Goal: Transaction & Acquisition: Purchase product/service

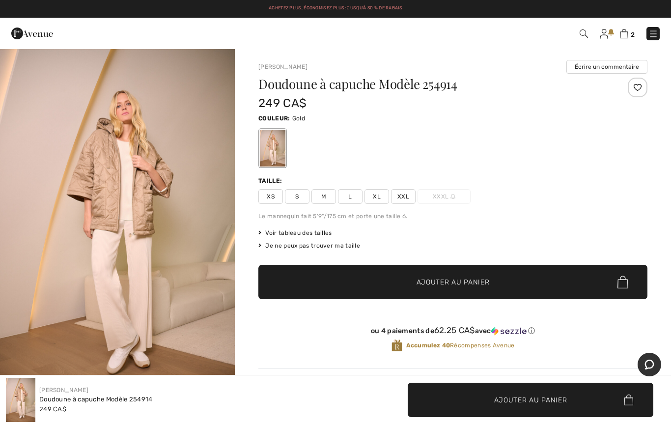
click at [143, 215] on img "1 / 6" at bounding box center [117, 224] width 235 height 352
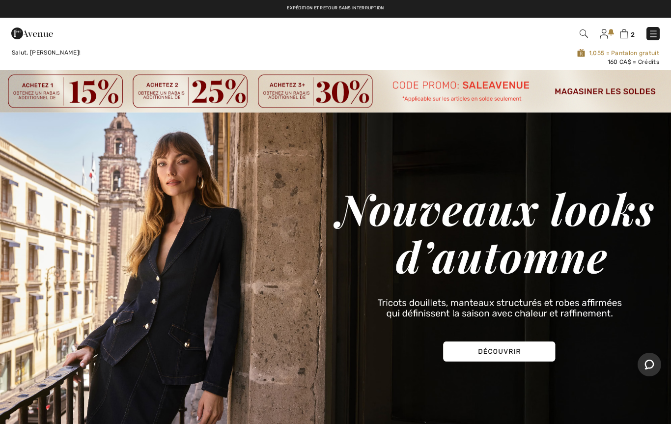
click at [652, 36] on img at bounding box center [653, 34] width 10 height 10
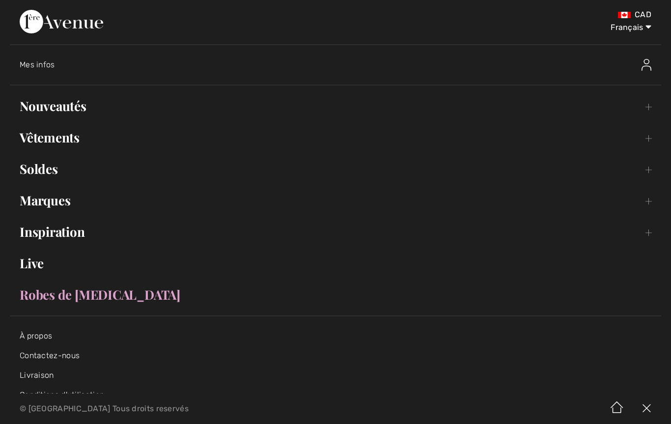
click at [70, 136] on link "Vêtements Toggle submenu" at bounding box center [335, 138] width 651 height 22
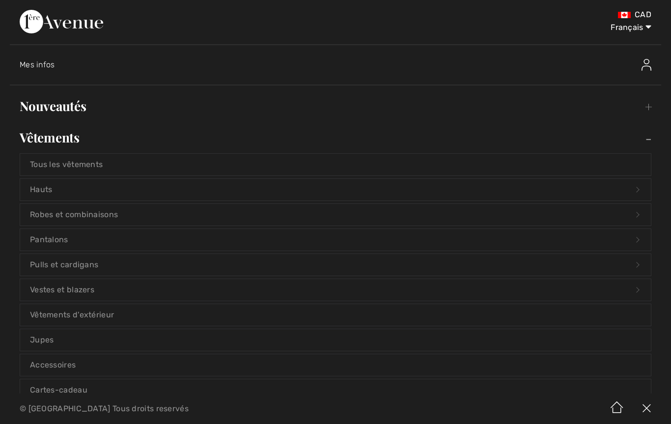
click at [102, 318] on link "Vêtements d'extérieur" at bounding box center [335, 315] width 631 height 22
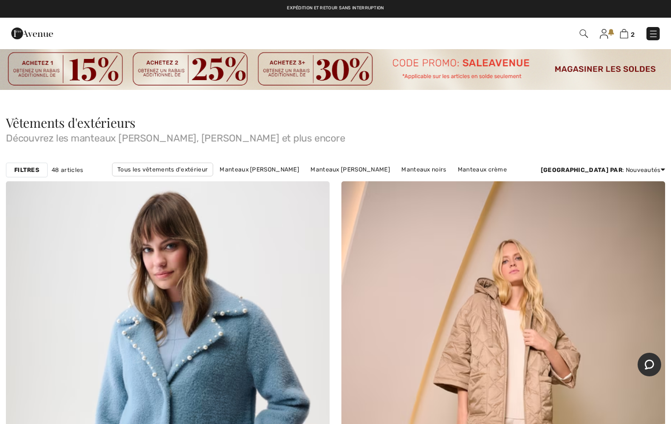
click at [31, 171] on strong "Filtres" at bounding box center [26, 169] width 25 height 9
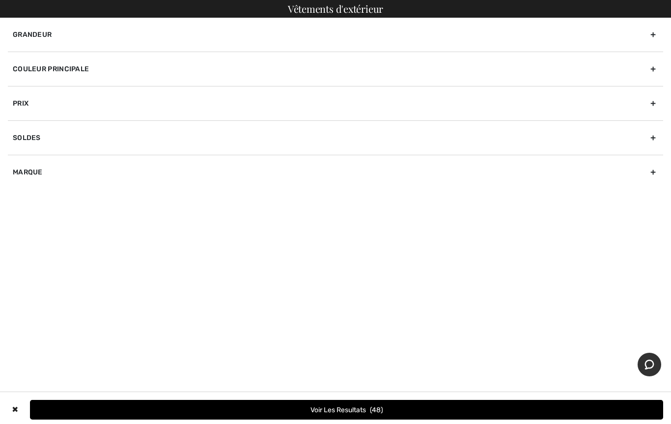
click at [348, 408] on button "Voir les resultats 48" at bounding box center [346, 410] width 633 height 20
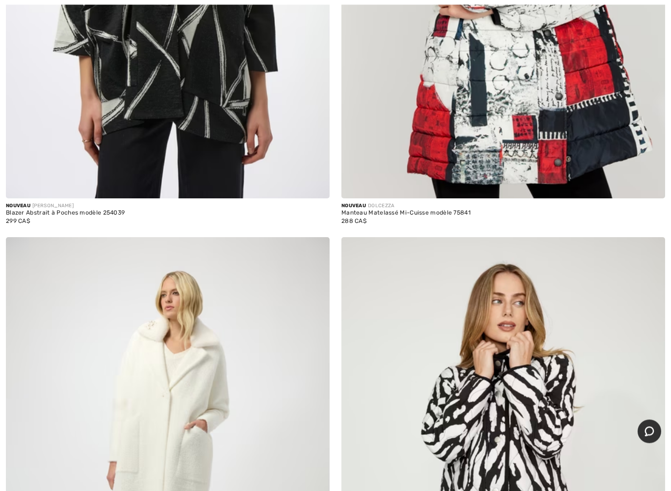
scroll to position [993, 0]
click at [187, 423] on img at bounding box center [168, 480] width 324 height 486
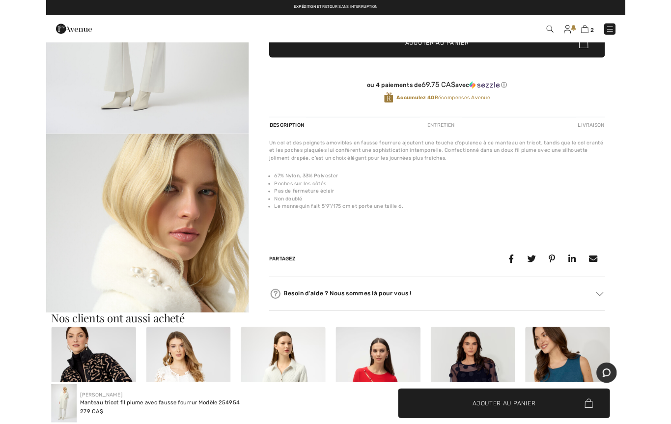
scroll to position [245, 0]
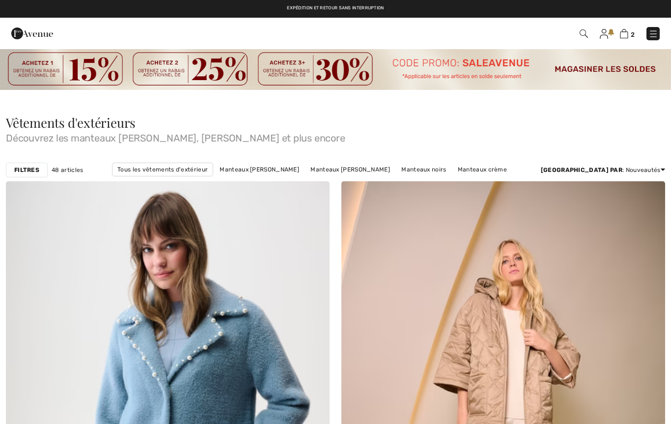
scroll to position [1020, 0]
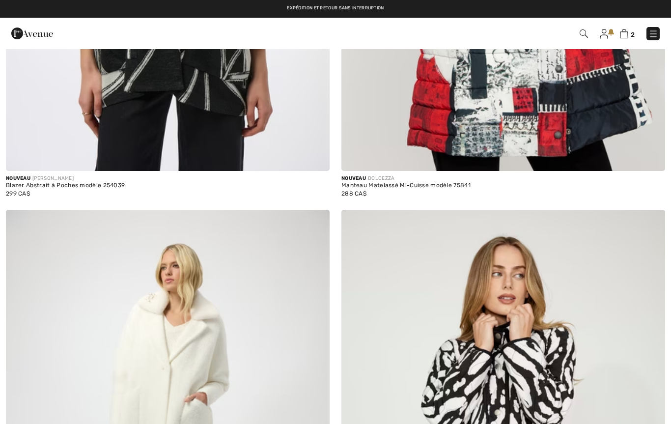
checkbox input "true"
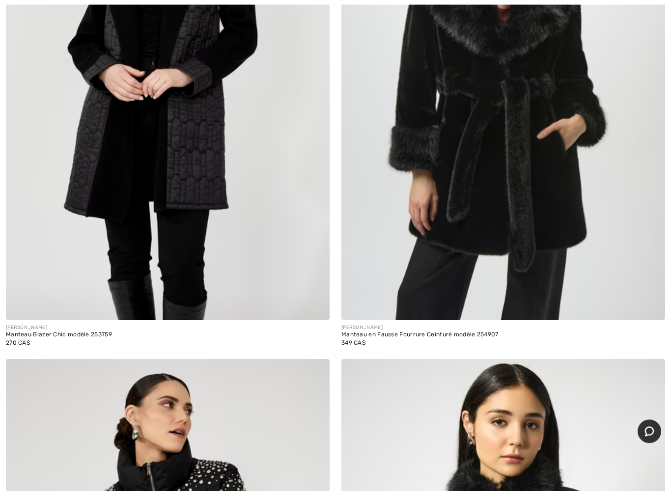
scroll to position [2444, 0]
click at [476, 240] on img at bounding box center [503, 78] width 324 height 486
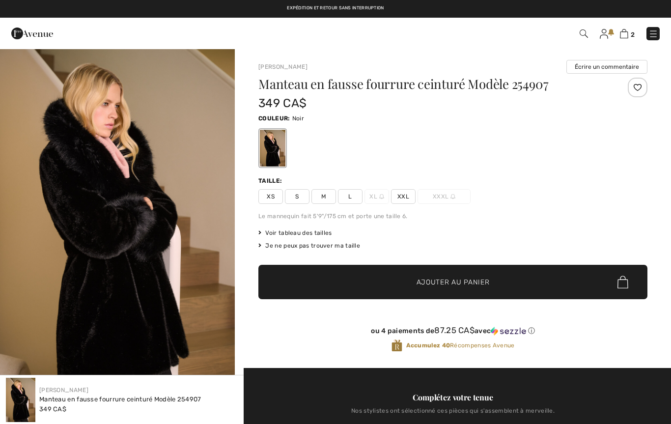
checkbox input "true"
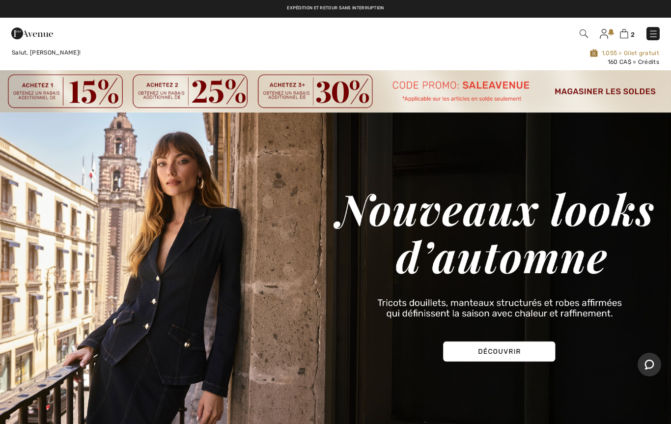
click at [651, 39] on img at bounding box center [653, 34] width 10 height 10
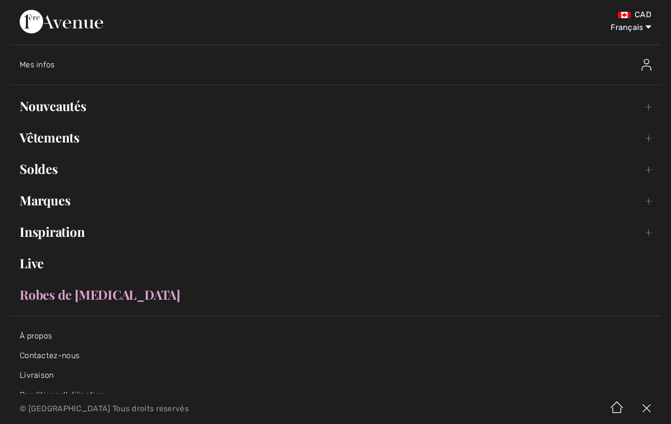
click at [71, 132] on link "Vêtements Toggle submenu" at bounding box center [335, 138] width 651 height 22
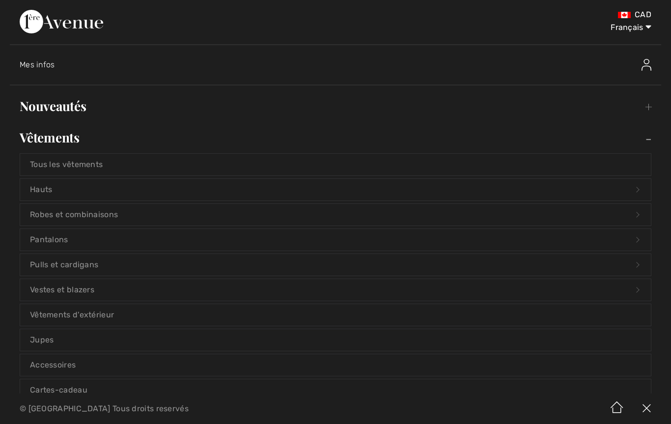
click at [101, 315] on link "Vêtements d'extérieur" at bounding box center [335, 315] width 631 height 22
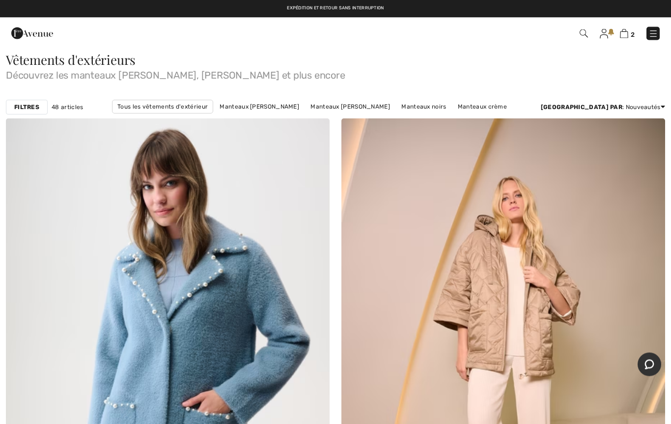
scroll to position [60, 0]
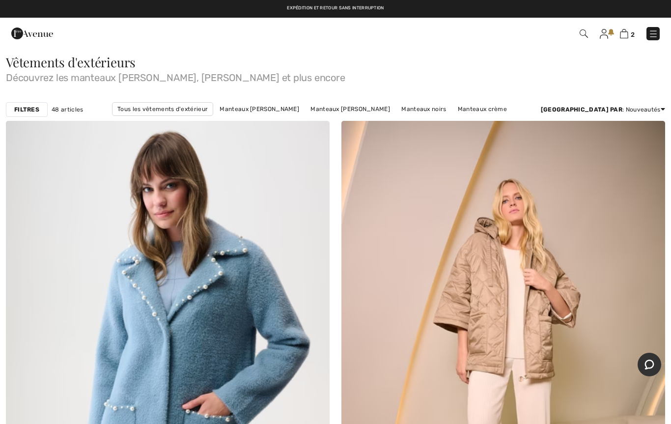
click at [28, 113] on strong "Filtres" at bounding box center [26, 109] width 25 height 9
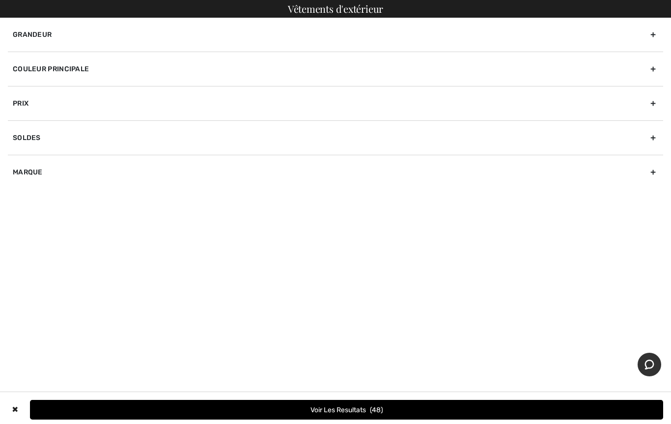
click at [31, 170] on div "Marque" at bounding box center [335, 172] width 655 height 34
click at [18, 191] on input"] "[PERSON_NAME]" at bounding box center [16, 193] width 7 height 7
checkbox input"] "true"
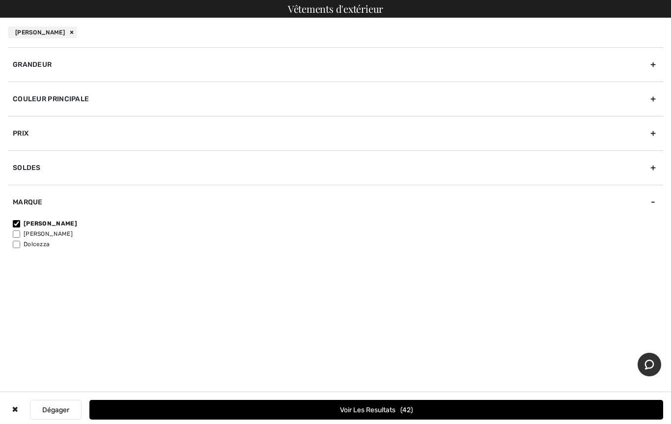
click at [328, 410] on button "Voir les resultats 42" at bounding box center [376, 410] width 574 height 20
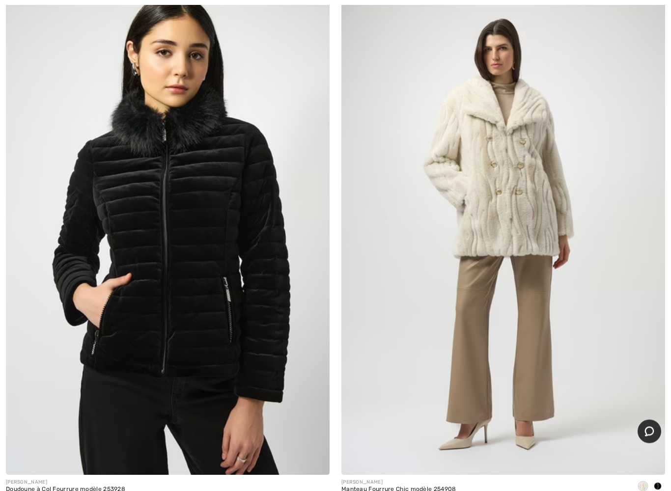
scroll to position [1760, 0]
click at [517, 230] on img at bounding box center [503, 232] width 324 height 486
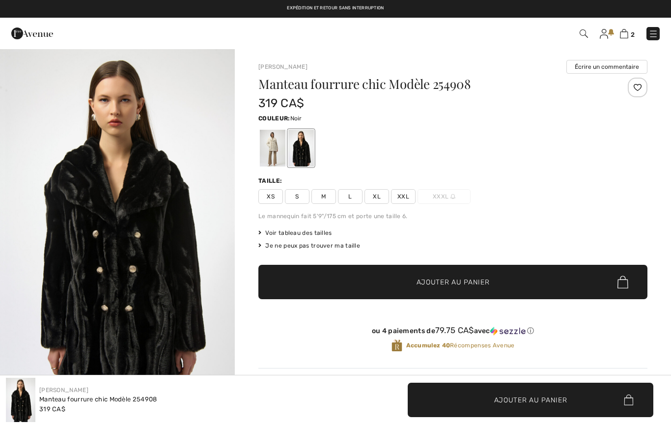
checkbox input "true"
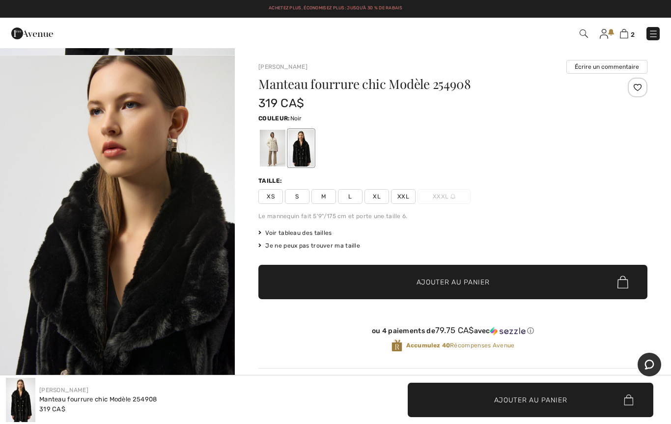
scroll to position [356, 0]
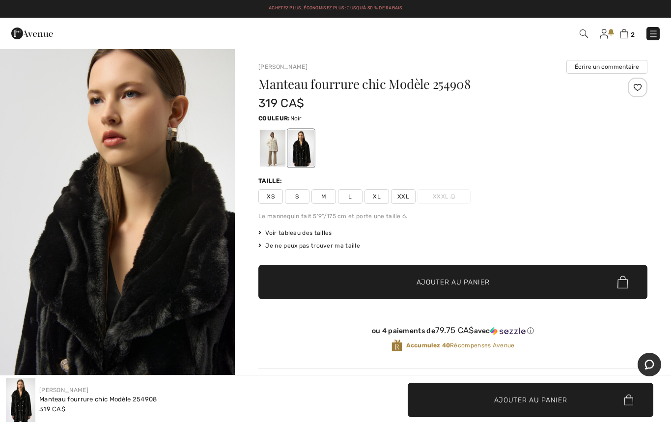
click at [176, 297] on img "2 / 5" at bounding box center [117, 221] width 235 height 352
click at [623, 33] on img at bounding box center [624, 33] width 8 height 9
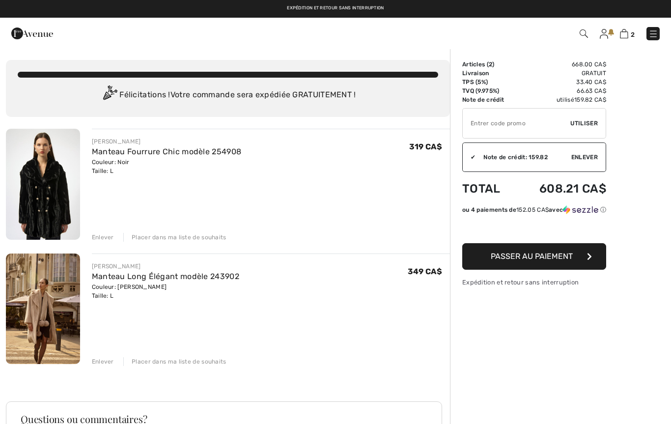
click at [587, 153] on span "Enlever" at bounding box center [584, 157] width 27 height 9
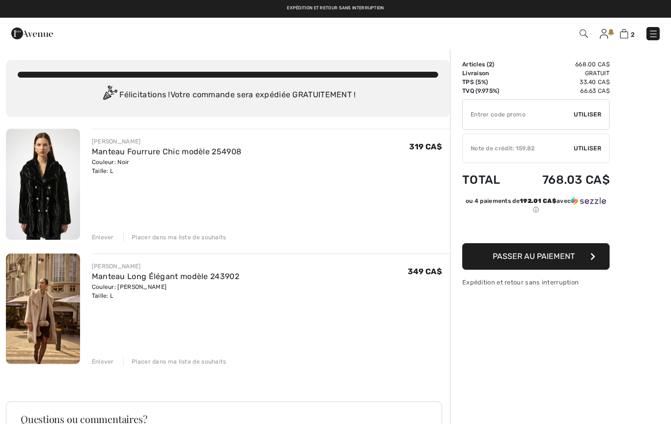
click at [590, 144] on span "Utiliser" at bounding box center [588, 148] width 28 height 9
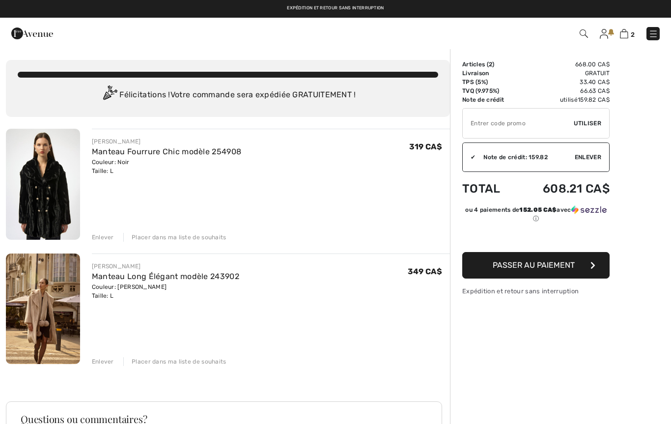
click at [588, 156] on span "Enlever" at bounding box center [588, 157] width 27 height 9
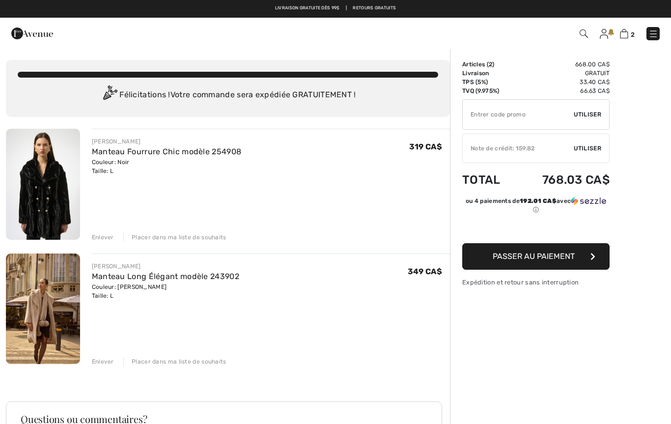
click at [586, 147] on span "Utiliser" at bounding box center [588, 148] width 28 height 9
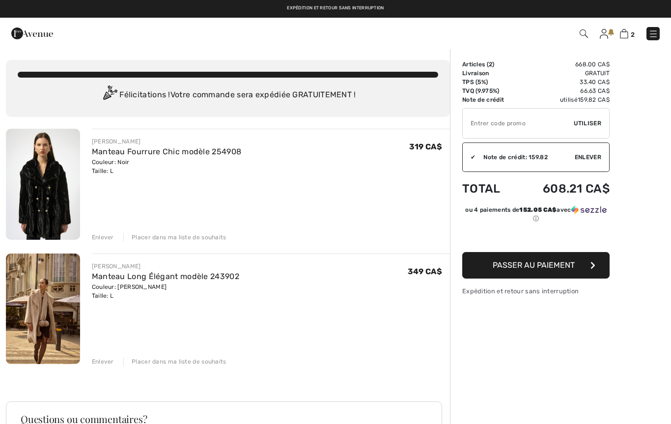
click at [589, 124] on span "Utiliser" at bounding box center [588, 123] width 28 height 9
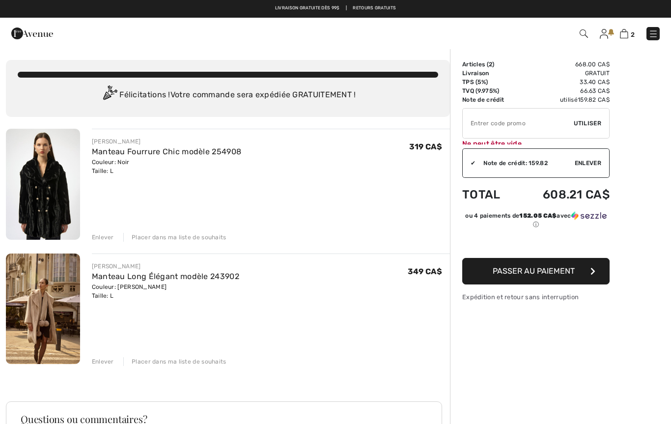
click at [588, 123] on span "Utiliser" at bounding box center [588, 123] width 28 height 9
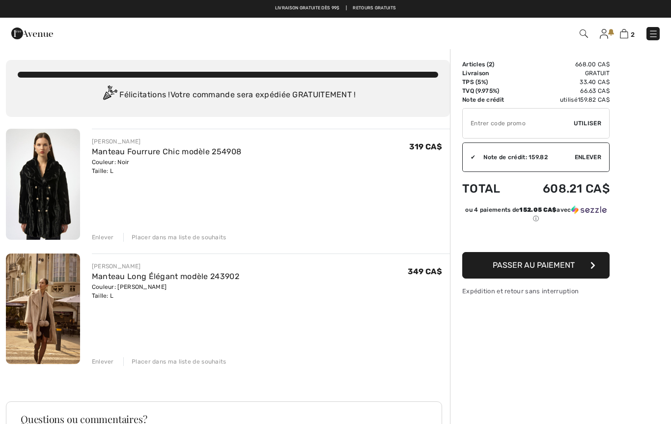
click at [64, 304] on img at bounding box center [43, 308] width 74 height 111
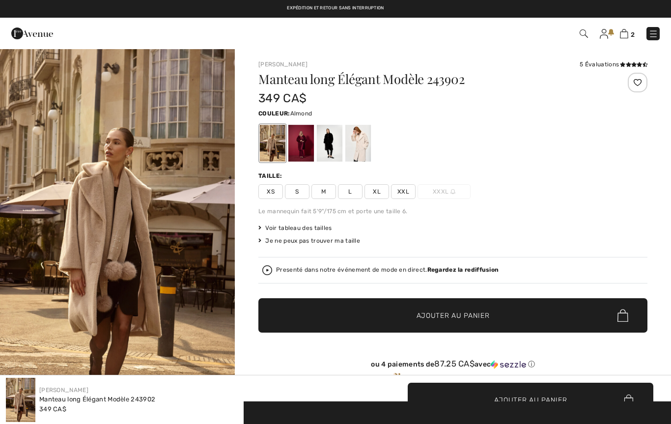
checkbox input "true"
click at [325, 139] on div at bounding box center [330, 143] width 26 height 37
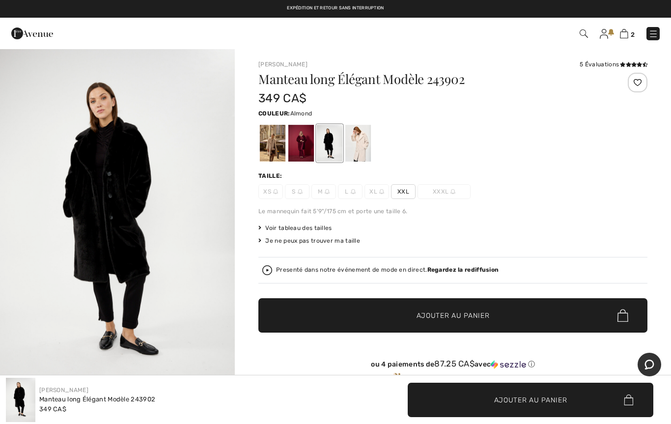
click at [272, 139] on div at bounding box center [273, 143] width 26 height 37
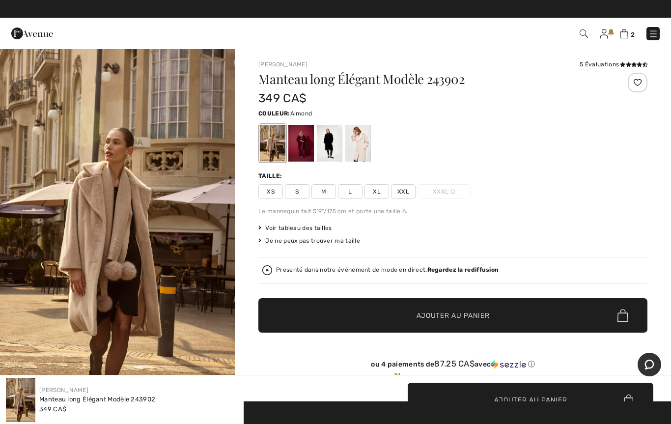
click at [317, 272] on div "Presenté dans notre événement de mode en direct. Regardez la rediffusion" at bounding box center [387, 270] width 222 height 6
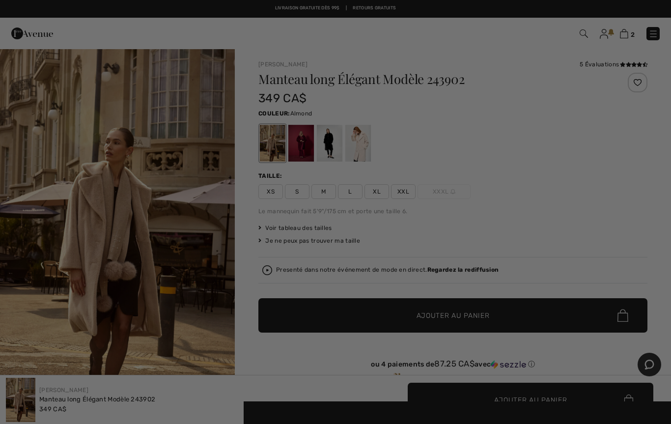
checkbox input "true"
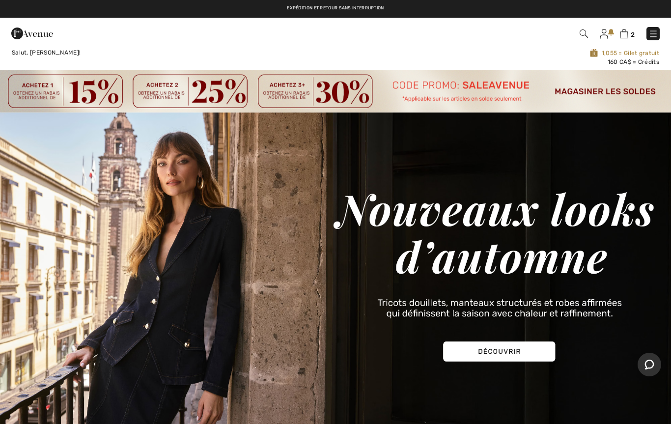
click at [627, 31] on img at bounding box center [624, 33] width 8 height 9
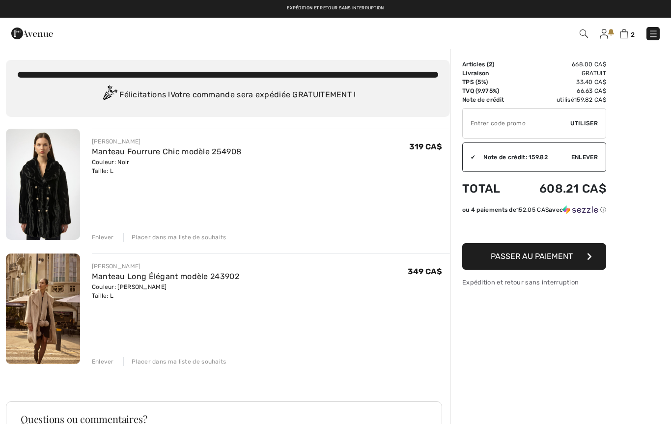
click at [52, 208] on img at bounding box center [43, 184] width 74 height 111
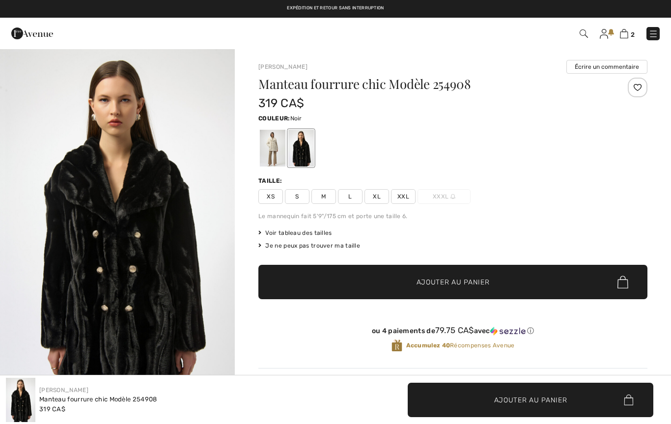
checkbox input "true"
